Goal: Find specific page/section: Find specific page/section

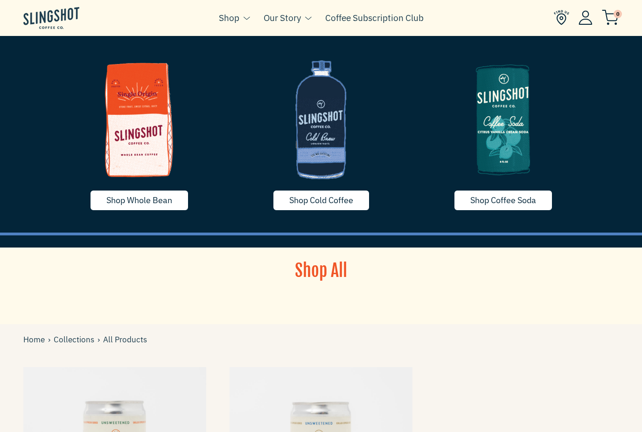
scroll to position [28, 0]
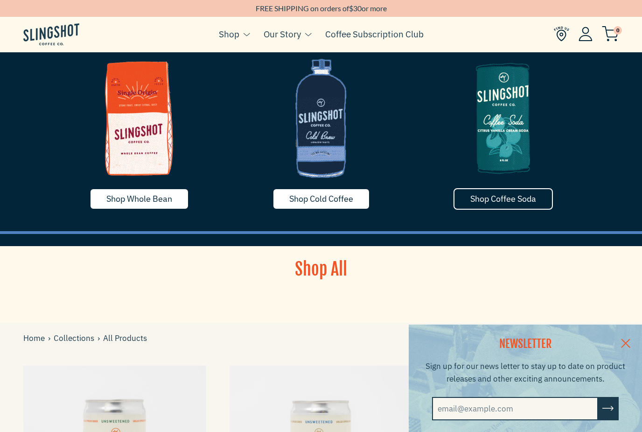
click at [482, 200] on span "Shop Coffee Soda" at bounding box center [504, 198] width 66 height 11
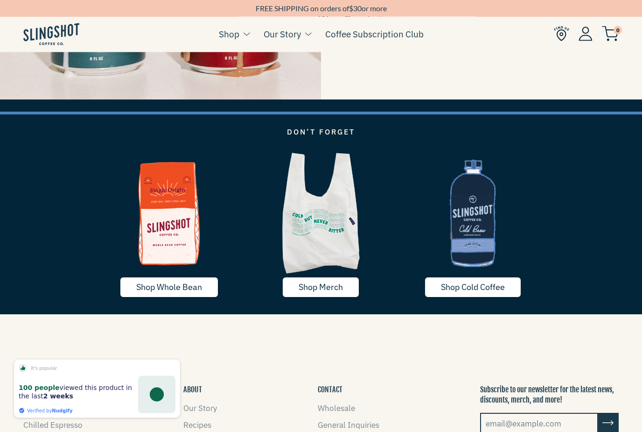
scroll to position [1403, 0]
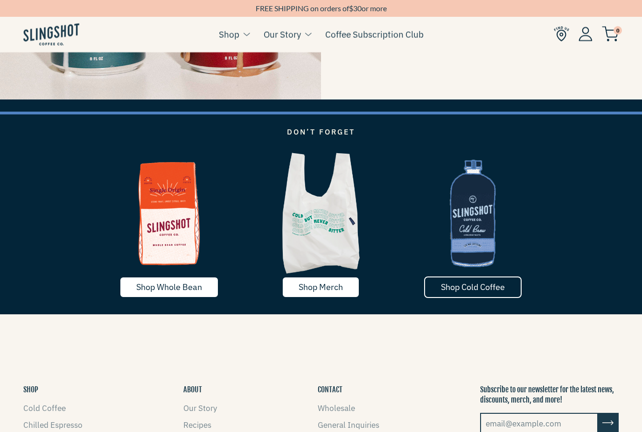
click at [442, 287] on span "Shop Cold Coffee" at bounding box center [473, 287] width 64 height 11
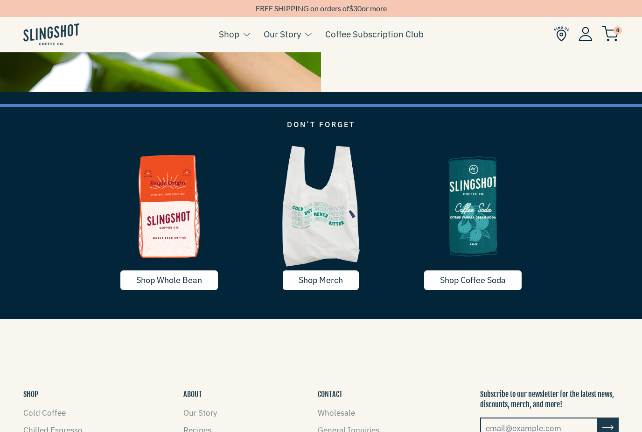
scroll to position [1412, 0]
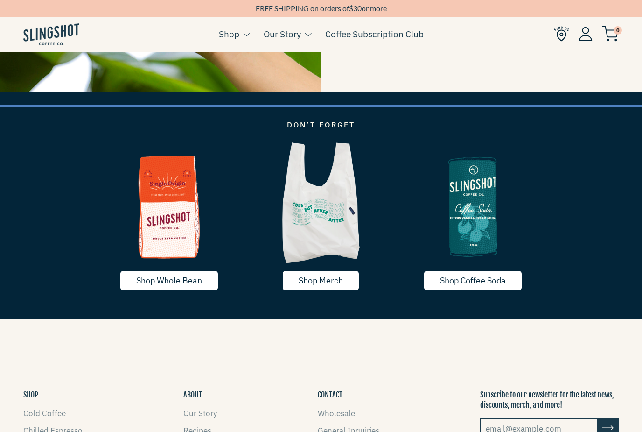
click at [314, 227] on img at bounding box center [321, 203] width 152 height 127
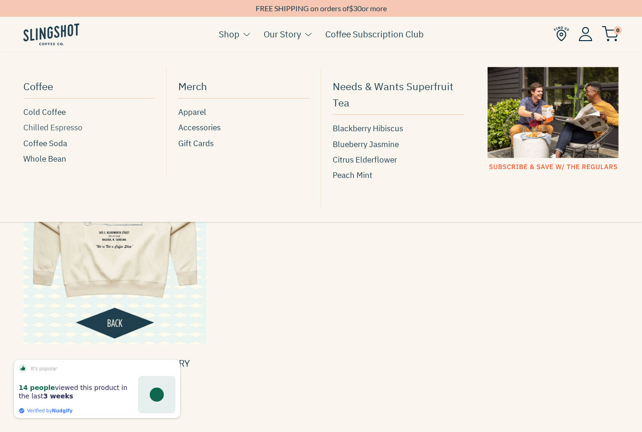
click at [74, 129] on span "Chilled Espresso" at bounding box center [52, 127] width 59 height 13
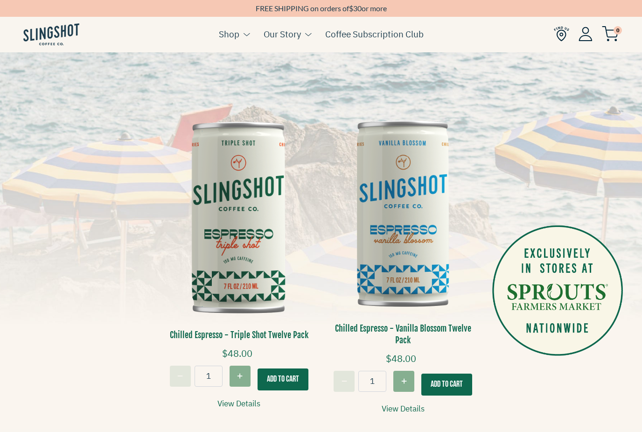
scroll to position [125, 0]
